Goal: Information Seeking & Learning: Find specific fact

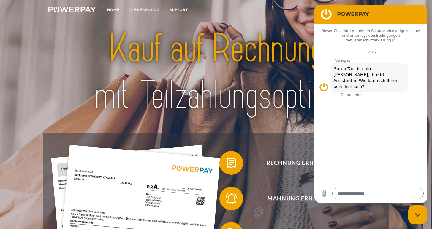
click at [302, 65] on img at bounding box center [216, 72] width 302 height 99
click at [151, 10] on link "DIE RECHNUNG" at bounding box center [144, 9] width 40 height 11
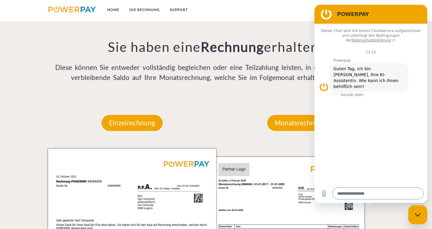
scroll to position [461, 0]
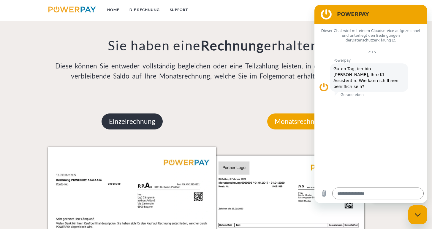
click at [134, 125] on p "Einzelrechnung" at bounding box center [131, 122] width 61 height 16
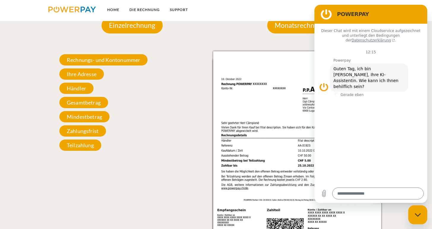
scroll to position [562, 0]
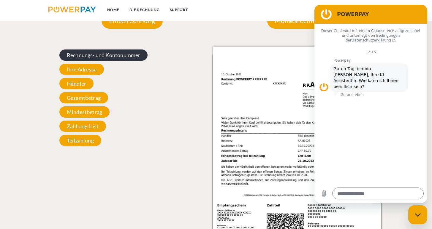
click at [123, 53] on span "Rechnungs- und Kontonummer" at bounding box center [103, 55] width 88 height 11
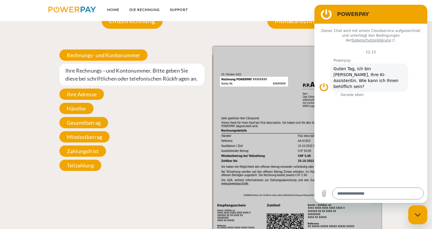
click at [129, 63] on div "Rechnungs- und Kontonummer Ihre Rechnungs –und Kontonummer. Bitte geben Sie die…" at bounding box center [132, 111] width 168 height 128
click at [141, 164] on div "Rechnungs- und Kontonummer Ihre Rechnungs –und Kontonummer. Bitte geben Sie die…" at bounding box center [132, 111] width 168 height 128
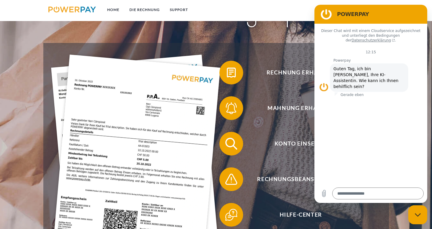
scroll to position [80, 0]
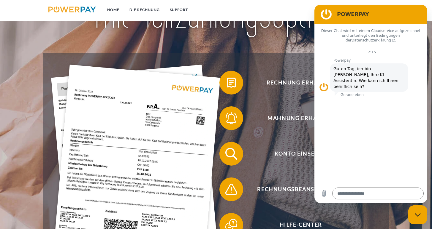
click at [412, 220] on div "Messaging-Fenster schließen" at bounding box center [418, 215] width 18 height 18
type textarea "*"
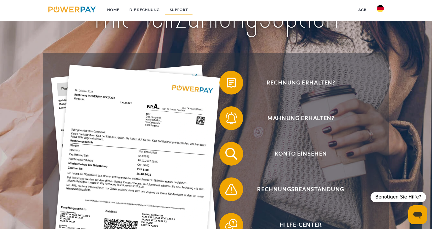
click at [173, 11] on link "SUPPORT" at bounding box center [179, 9] width 28 height 11
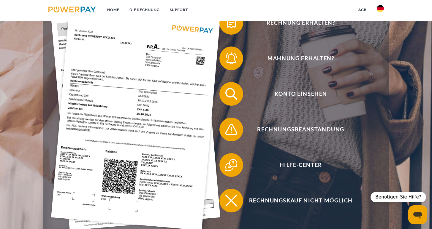
scroll to position [141, 0]
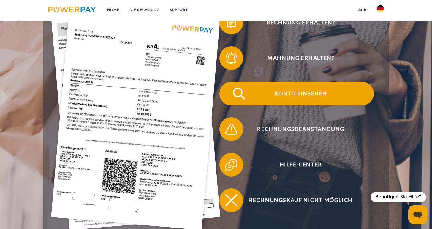
click at [277, 92] on span "Konto einsehen" at bounding box center [300, 94] width 145 height 24
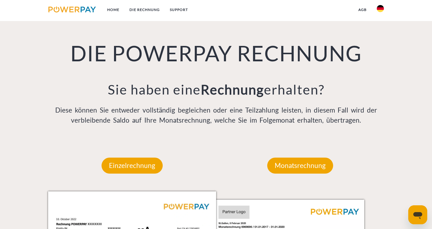
scroll to position [437, 0]
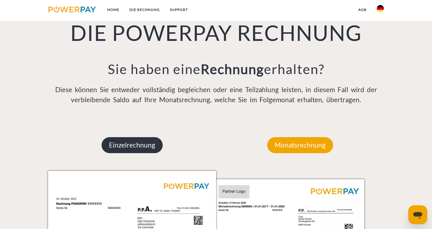
click at [151, 151] on p "Einzelrechnung" at bounding box center [131, 145] width 61 height 16
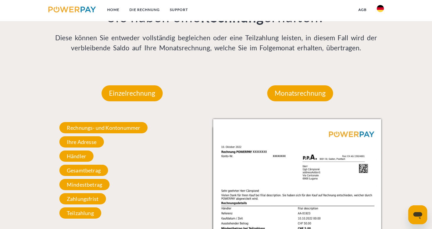
scroll to position [500, 0]
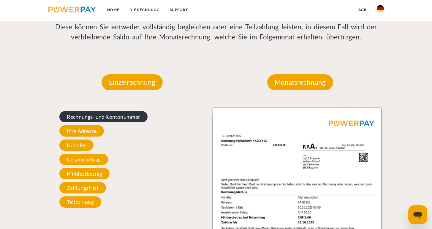
click at [125, 121] on span "Rechnungs- und Kontonummer" at bounding box center [103, 116] width 88 height 11
